Goal: Communication & Community: Answer question/provide support

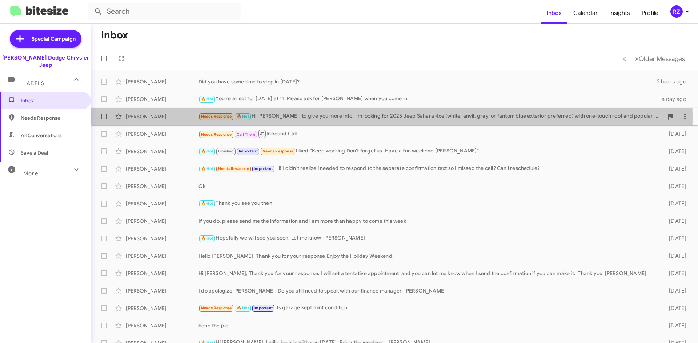
click at [363, 117] on div "Needs Response 🔥 Hot Hi [PERSON_NAME], to give you more info. I'm looking for 2…" at bounding box center [430, 116] width 464 height 8
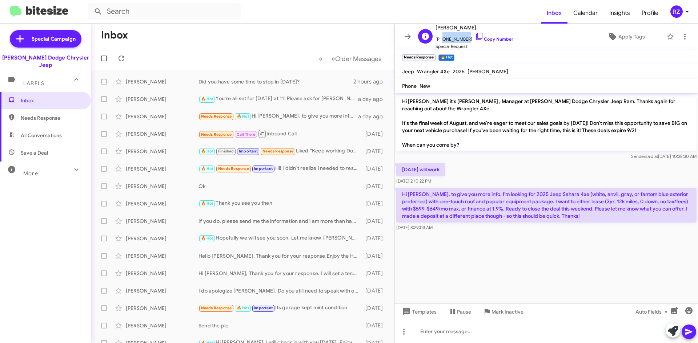
drag, startPoint x: 463, startPoint y: 39, endPoint x: 445, endPoint y: 39, distance: 18.5
click at [441, 40] on span "[PHONE_NUMBER] Copy Number" at bounding box center [474, 37] width 78 height 11
click at [488, 47] on span "Special Request" at bounding box center [474, 46] width 78 height 7
drag, startPoint x: 463, startPoint y: 38, endPoint x: 440, endPoint y: 39, distance: 23.6
click at [440, 39] on span "[PHONE_NUMBER] Copy Number" at bounding box center [474, 37] width 78 height 11
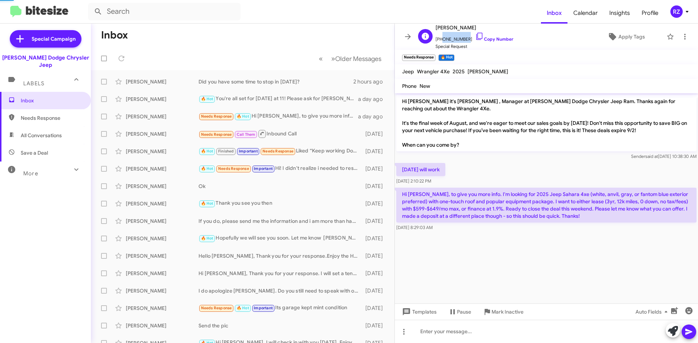
copy span "6465813940"
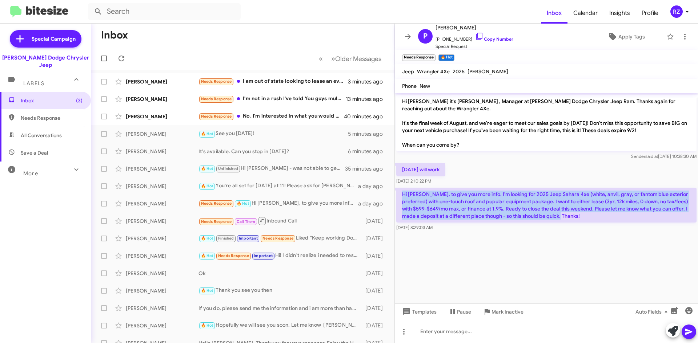
drag, startPoint x: 592, startPoint y: 211, endPoint x: 396, endPoint y: 188, distance: 196.5
click at [396, 188] on p "Hi [PERSON_NAME], to give you more info. I'm looking for 2025 Jeep Sahara 4xe (…" at bounding box center [546, 205] width 300 height 35
copy p "Hi [PERSON_NAME], to give you more info. I'm looking for 2025 Jeep Sahara 4xe (…"
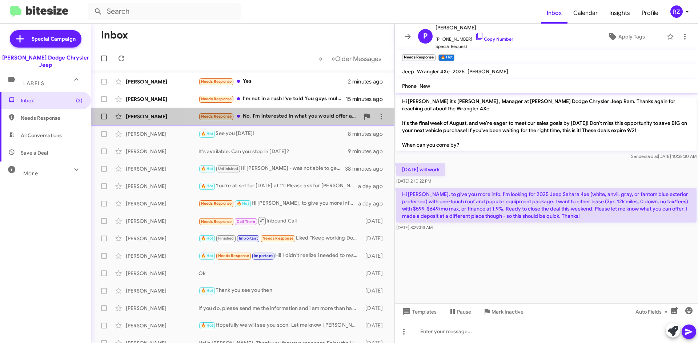
click at [294, 122] on div "[PERSON_NAME] Needs Response No. I'm interested in what you would offer as a bu…" at bounding box center [243, 116] width 292 height 15
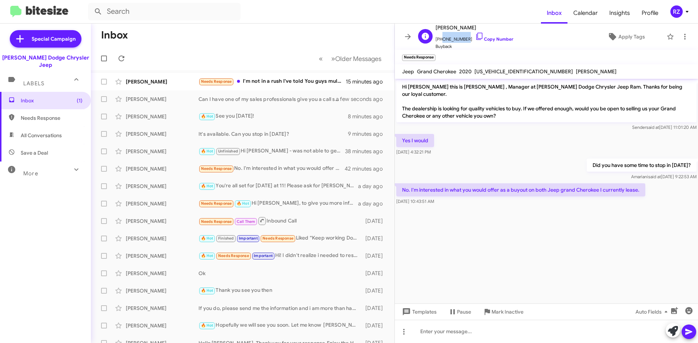
drag, startPoint x: 462, startPoint y: 37, endPoint x: 440, endPoint y: 42, distance: 22.7
click at [440, 42] on span "[PHONE_NUMBER] Copy Number" at bounding box center [474, 37] width 78 height 11
copy span "9737230697"
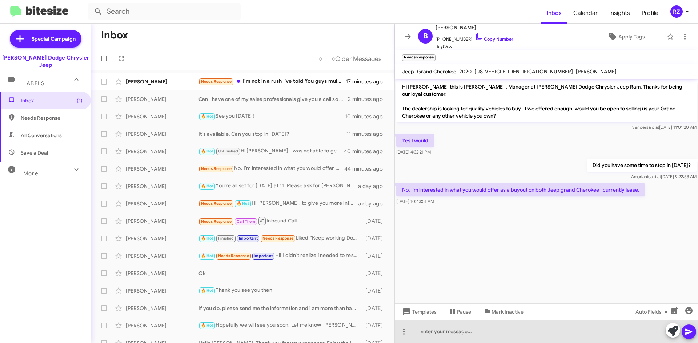
click at [433, 331] on div at bounding box center [546, 331] width 303 height 23
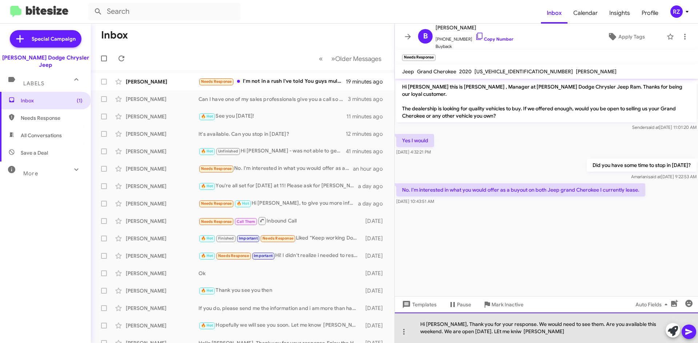
click at [473, 331] on div "Hi [PERSON_NAME], Thank you for your response. We would need to see them. Are y…" at bounding box center [546, 328] width 303 height 31
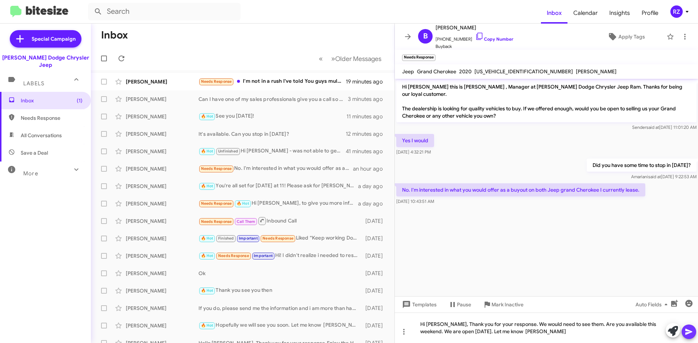
click at [685, 329] on icon at bounding box center [688, 332] width 9 height 9
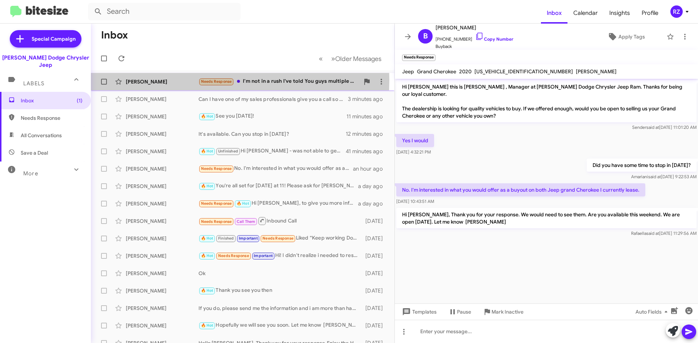
click at [180, 80] on div "[PERSON_NAME]" at bounding box center [162, 81] width 73 height 7
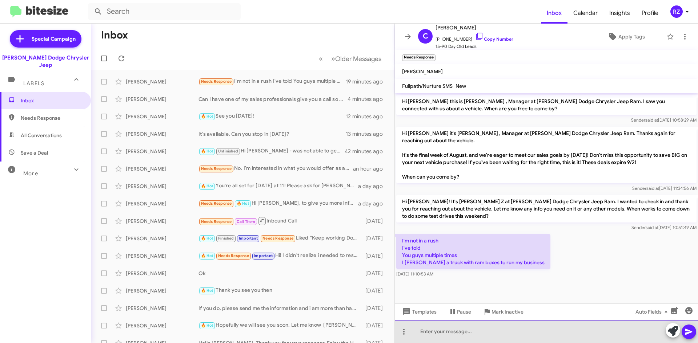
click at [430, 331] on div at bounding box center [546, 331] width 303 height 23
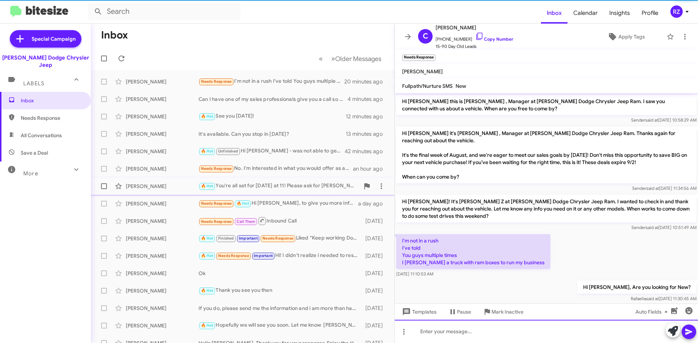
scroll to position [2, 0]
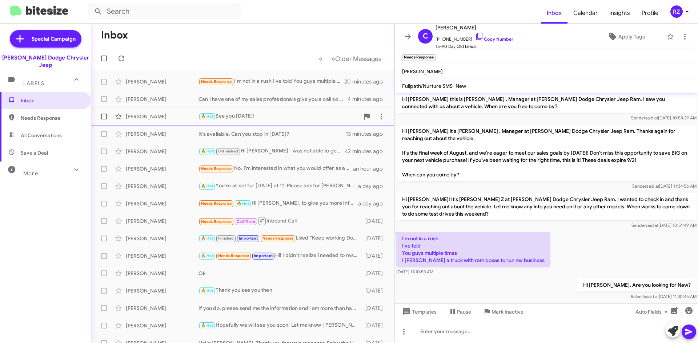
click at [282, 118] on div "🔥 Hot See you [DATE]!" at bounding box center [278, 116] width 161 height 8
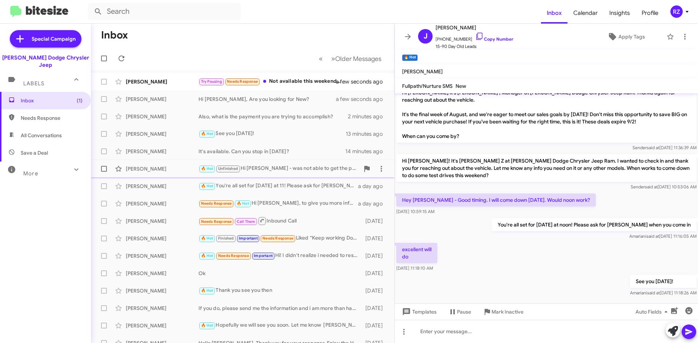
click at [317, 171] on div "🔥 Hot Unfinished Hi [PERSON_NAME] - was not able to get the price of the Jeep W…" at bounding box center [278, 169] width 161 height 8
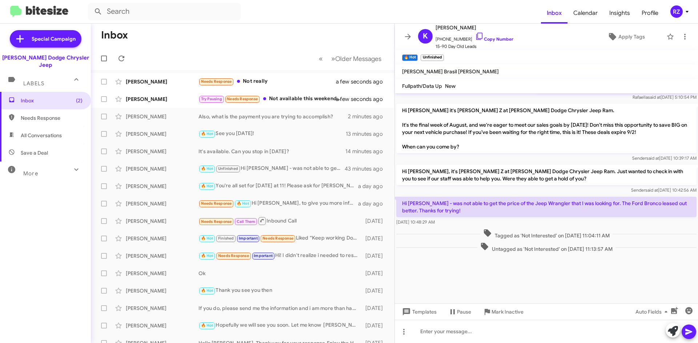
scroll to position [633, 0]
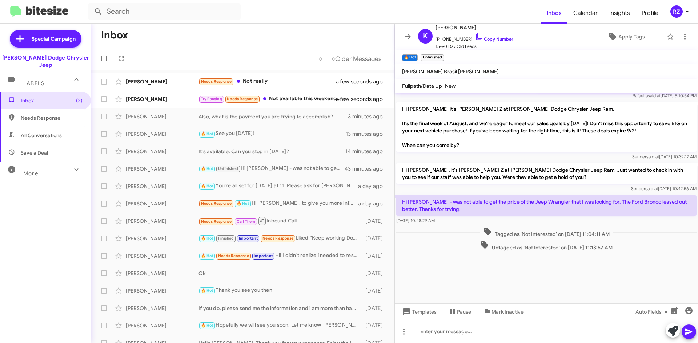
click at [451, 333] on div at bounding box center [546, 331] width 303 height 23
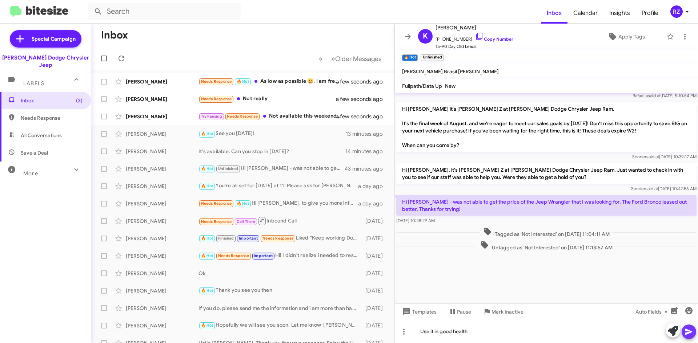
click at [686, 328] on icon at bounding box center [688, 332] width 9 height 9
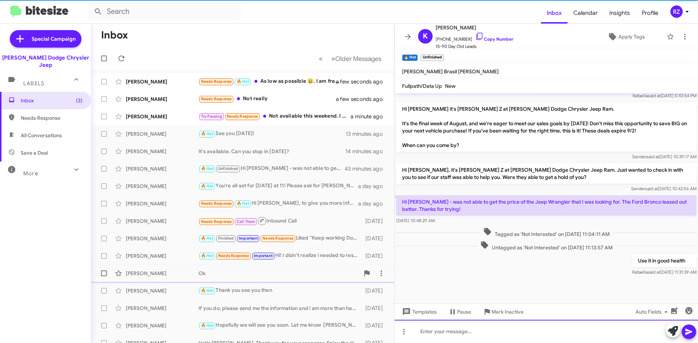
scroll to position [0, 0]
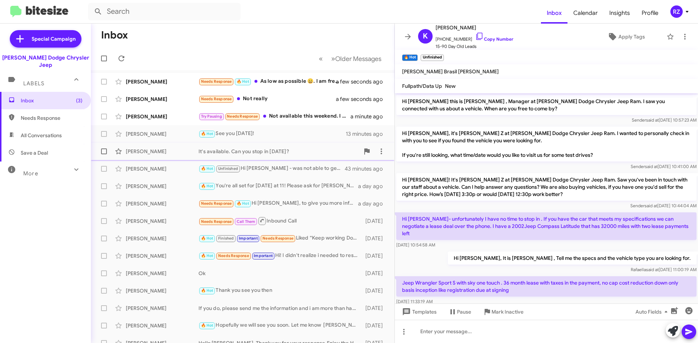
click at [305, 152] on div "It's available. Can you stop in [DATE]?" at bounding box center [278, 151] width 161 height 7
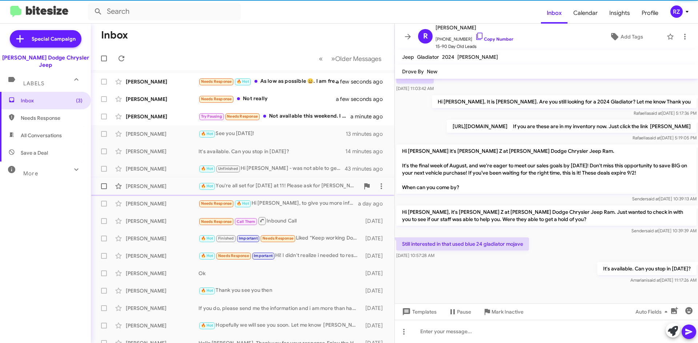
scroll to position [106, 0]
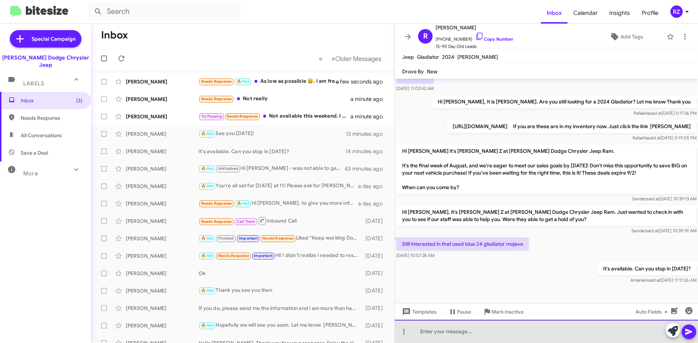
click at [440, 330] on div at bounding box center [546, 331] width 303 height 23
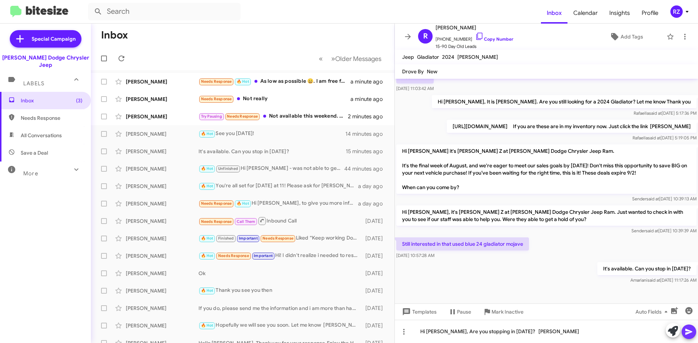
click at [692, 332] on icon at bounding box center [688, 332] width 9 height 9
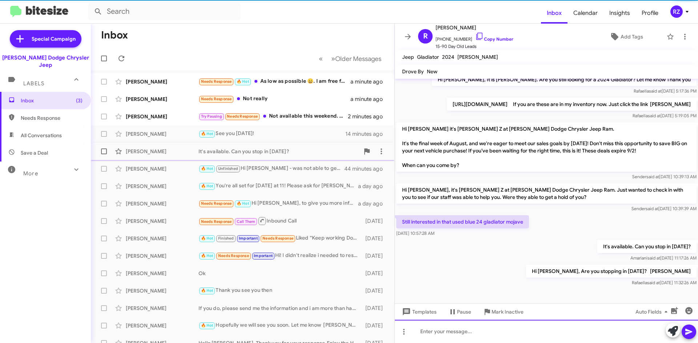
scroll to position [132, 0]
